Goal: Navigation & Orientation: Find specific page/section

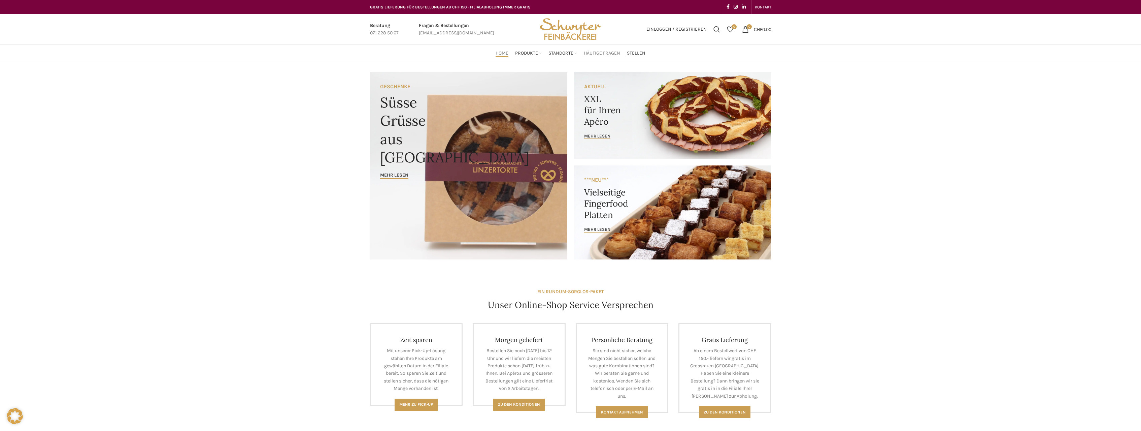
click at [620, 52] on span "Häufige Fragen" at bounding box center [602, 53] width 36 height 6
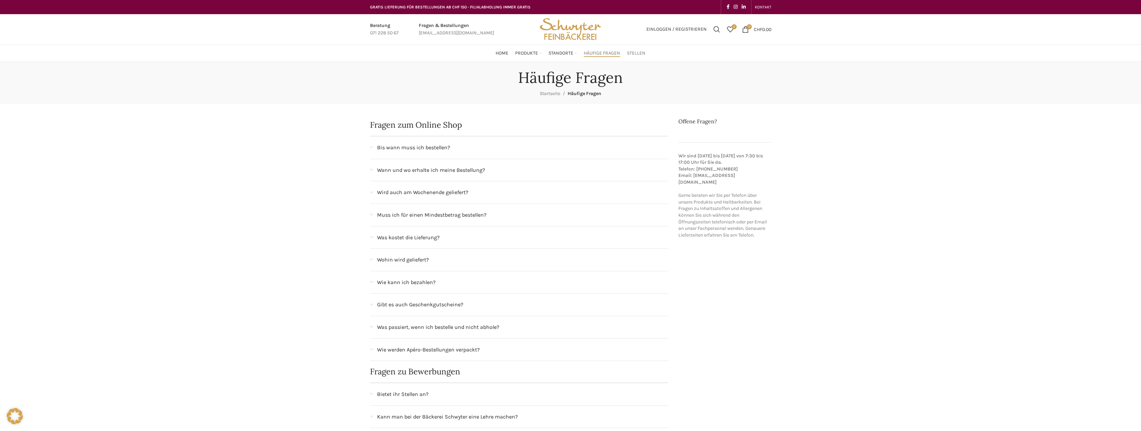
click at [635, 51] on span "Stellen" at bounding box center [636, 53] width 19 height 6
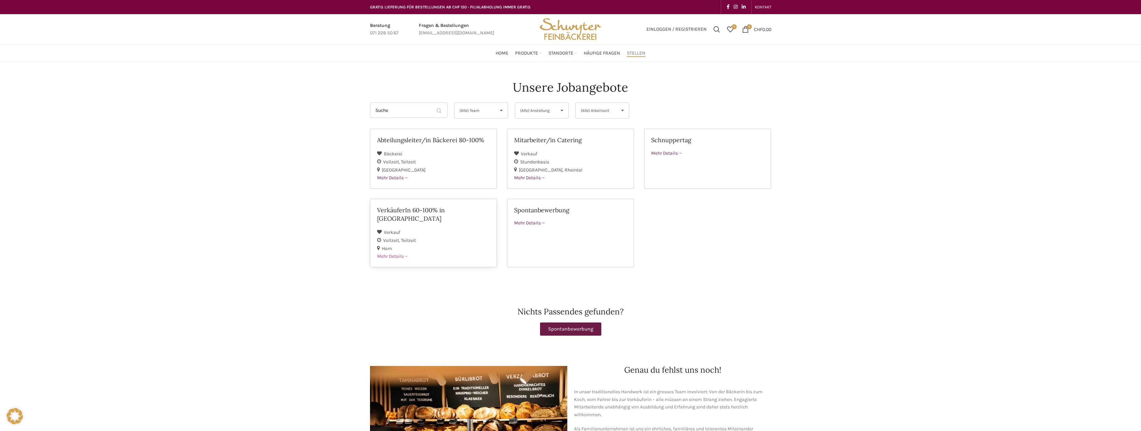
click at [424, 210] on h2 "VerkäuferIn 60-100% in Horn" at bounding box center [433, 214] width 113 height 17
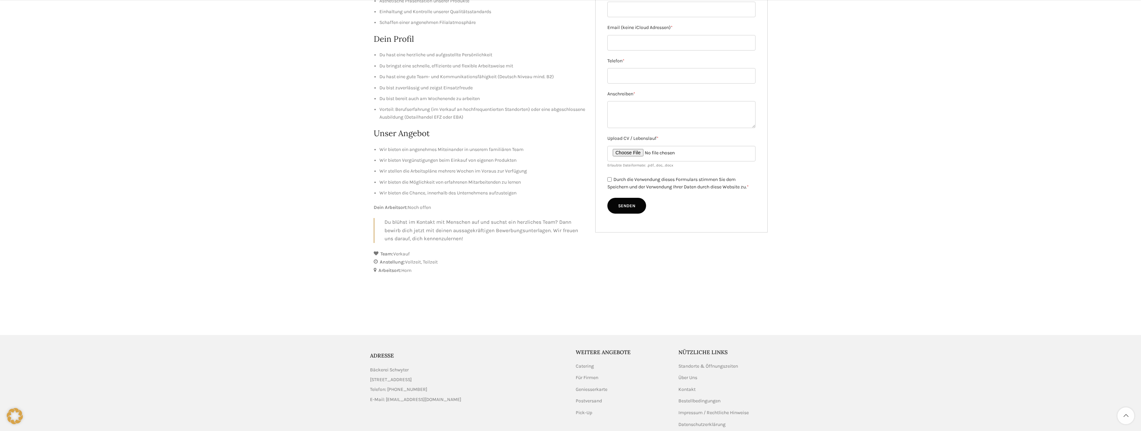
scroll to position [172, 0]
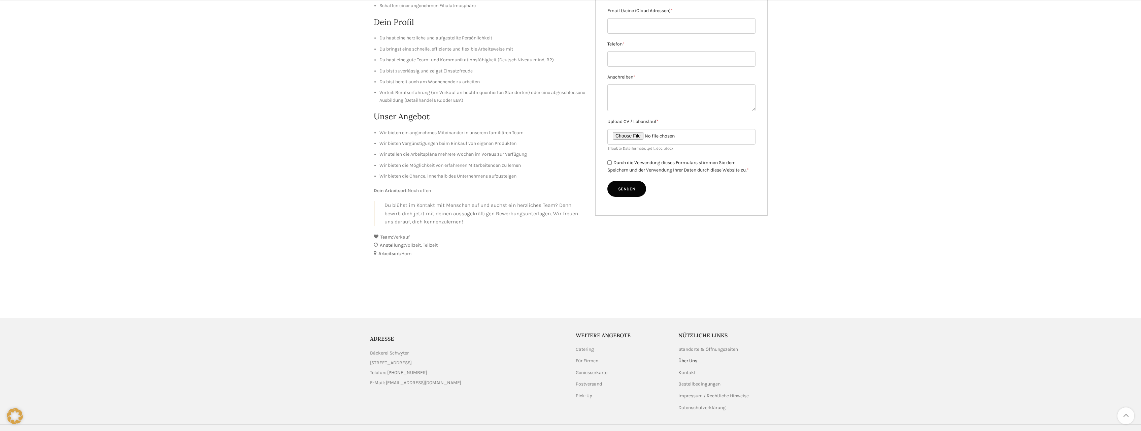
click at [689, 361] on link "Über Uns" at bounding box center [689, 360] width 20 height 7
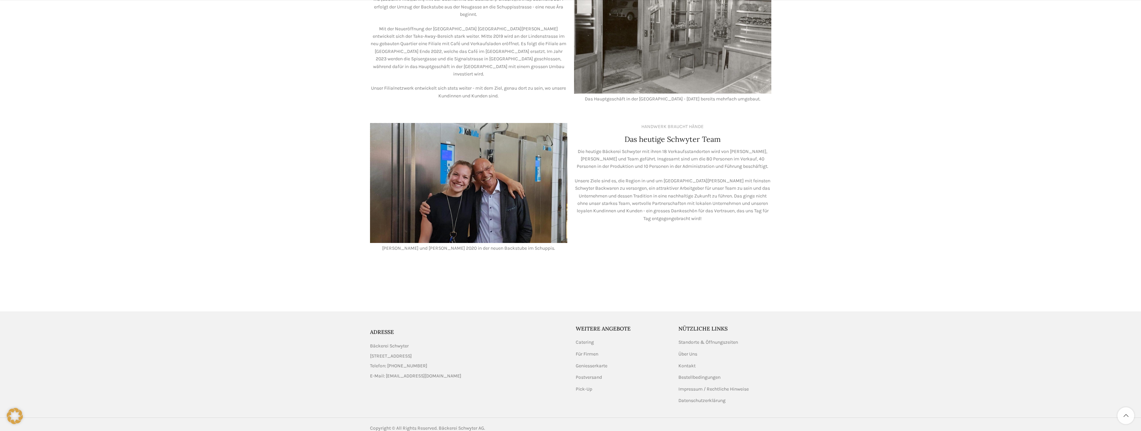
scroll to position [475, 0]
